Goal: Find specific page/section

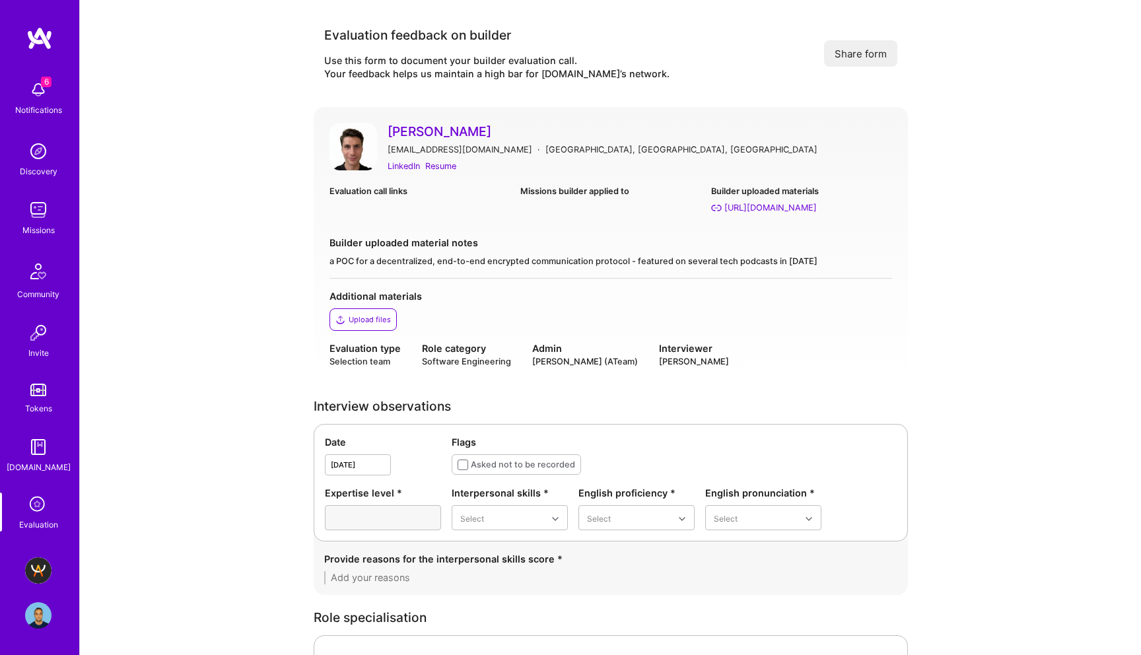
click at [29, 503] on icon at bounding box center [38, 504] width 25 height 25
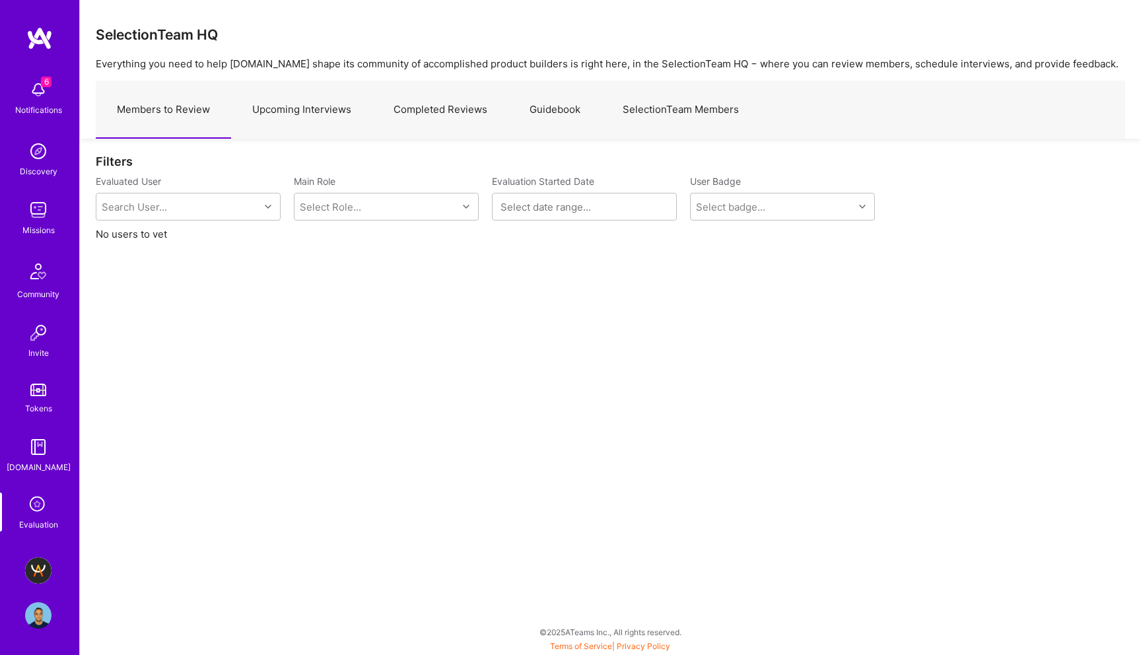
click at [302, 109] on link "Upcoming Interviews" at bounding box center [301, 109] width 141 height 57
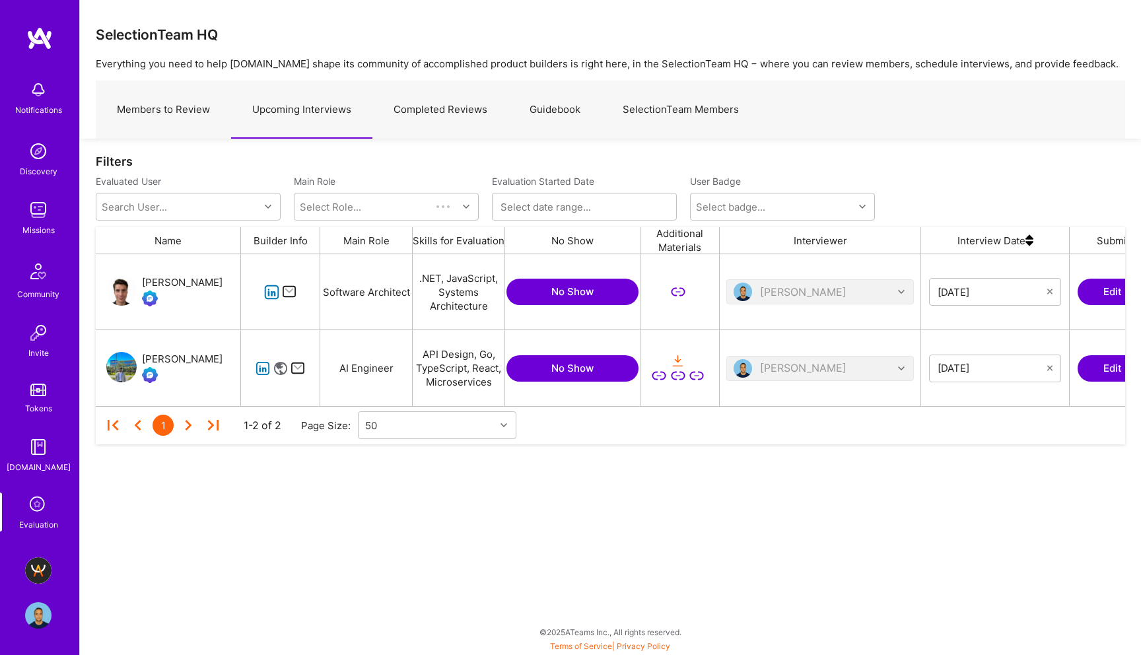
scroll to position [152, 1029]
